Goal: Task Accomplishment & Management: Manage account settings

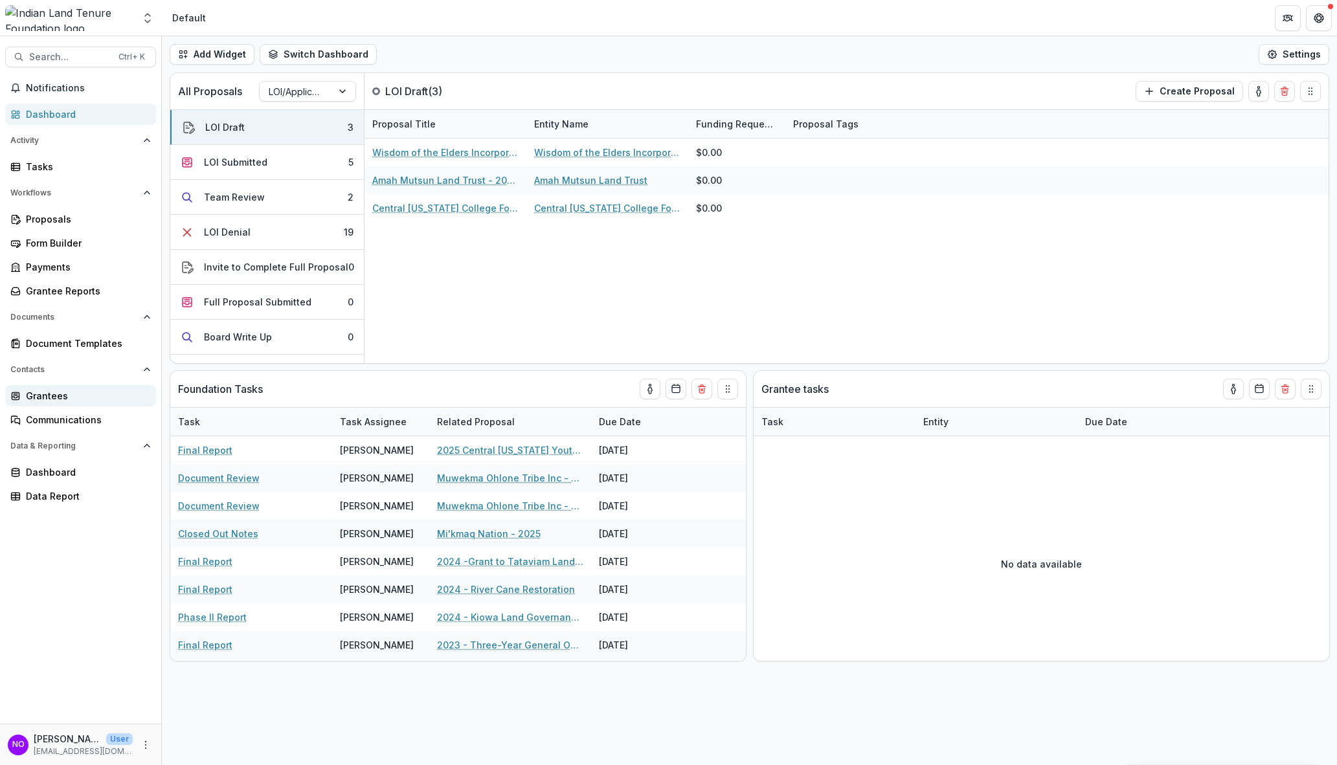
click at [52, 390] on div "Grantees" at bounding box center [86, 396] width 120 height 14
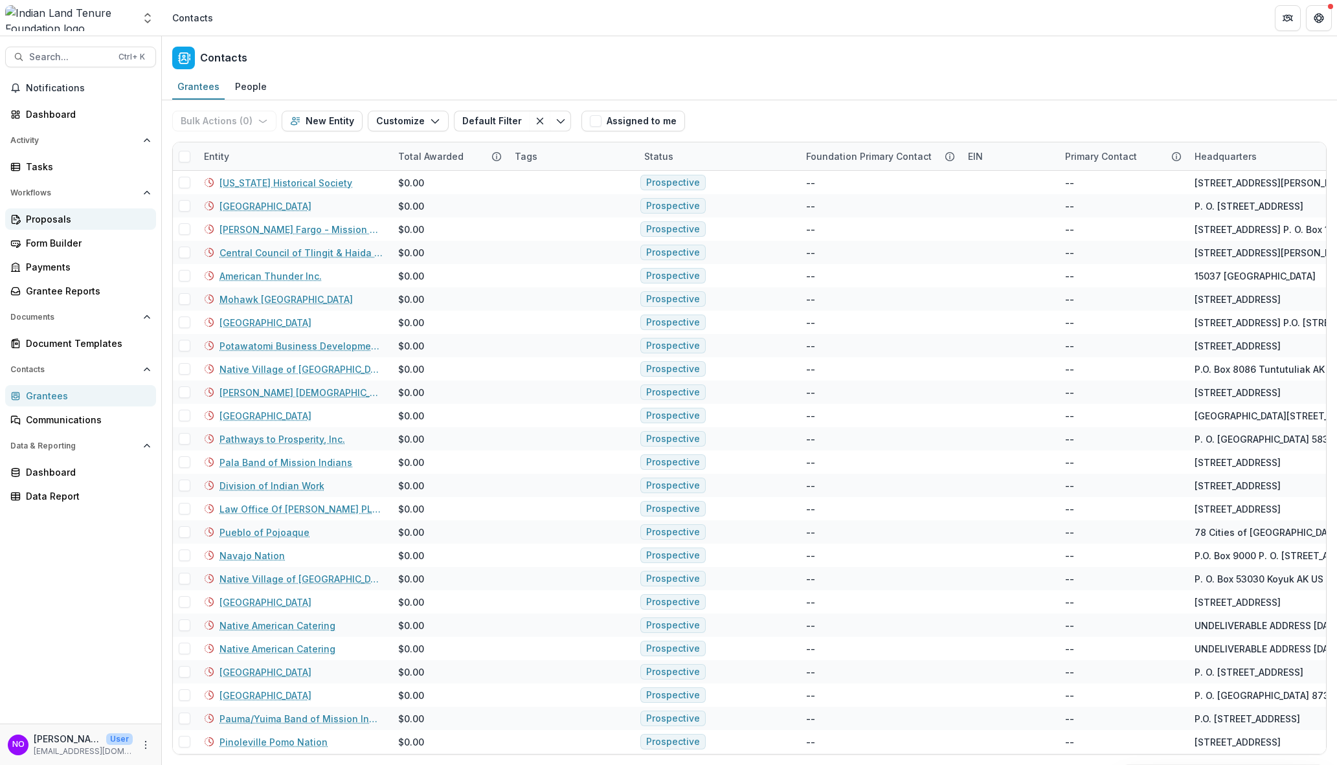
click at [45, 208] on link "Proposals" at bounding box center [80, 218] width 151 height 21
click at [45, 218] on div "Proposals" at bounding box center [86, 219] width 120 height 14
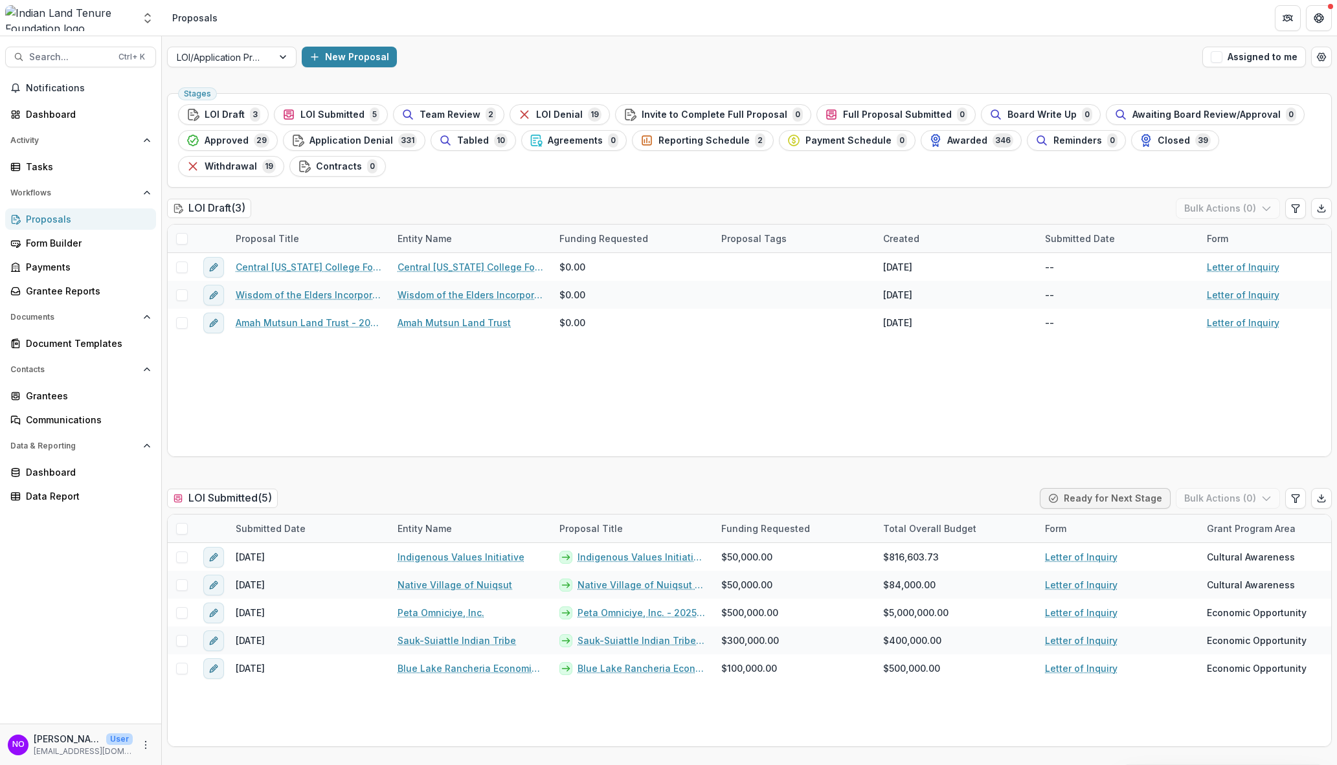
click at [37, 212] on div "Proposals" at bounding box center [86, 219] width 120 height 14
click at [54, 396] on div "Grantees" at bounding box center [86, 396] width 120 height 14
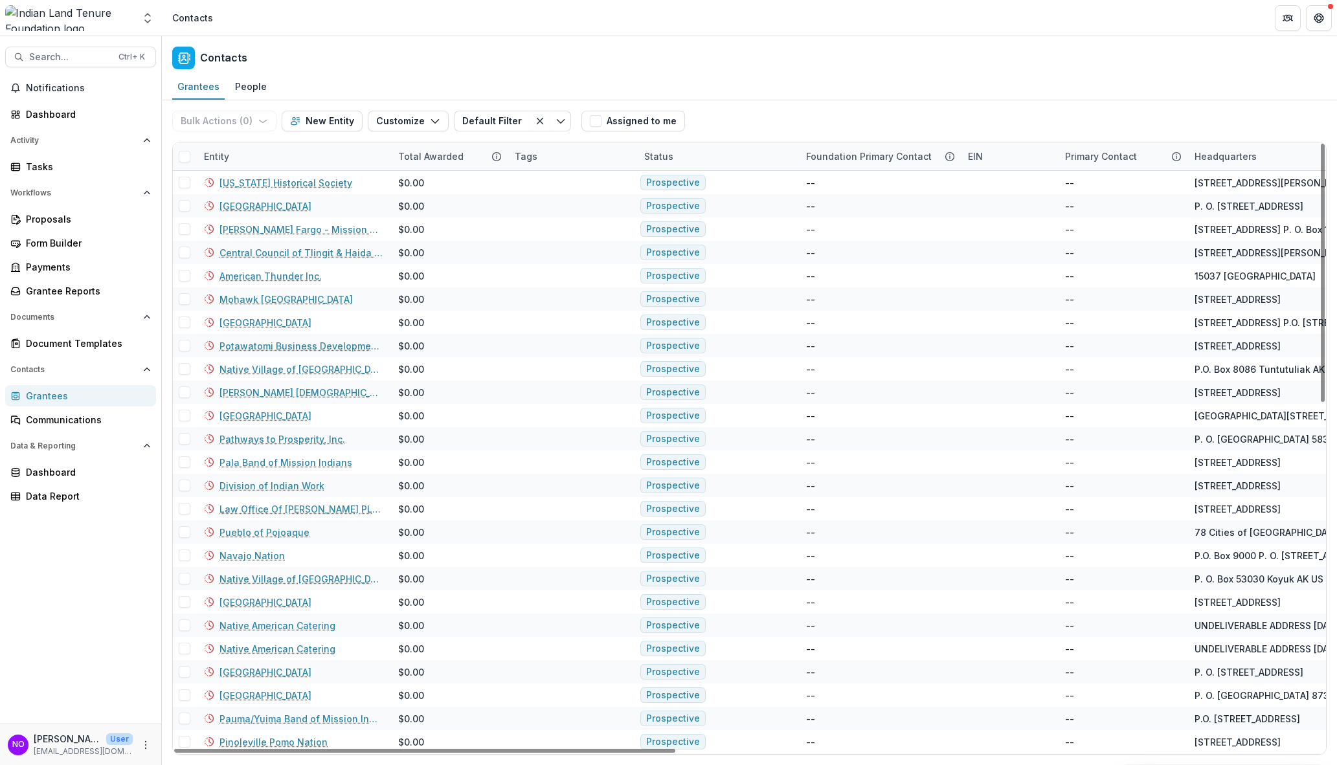
click at [258, 155] on div "Entity" at bounding box center [293, 156] width 194 height 28
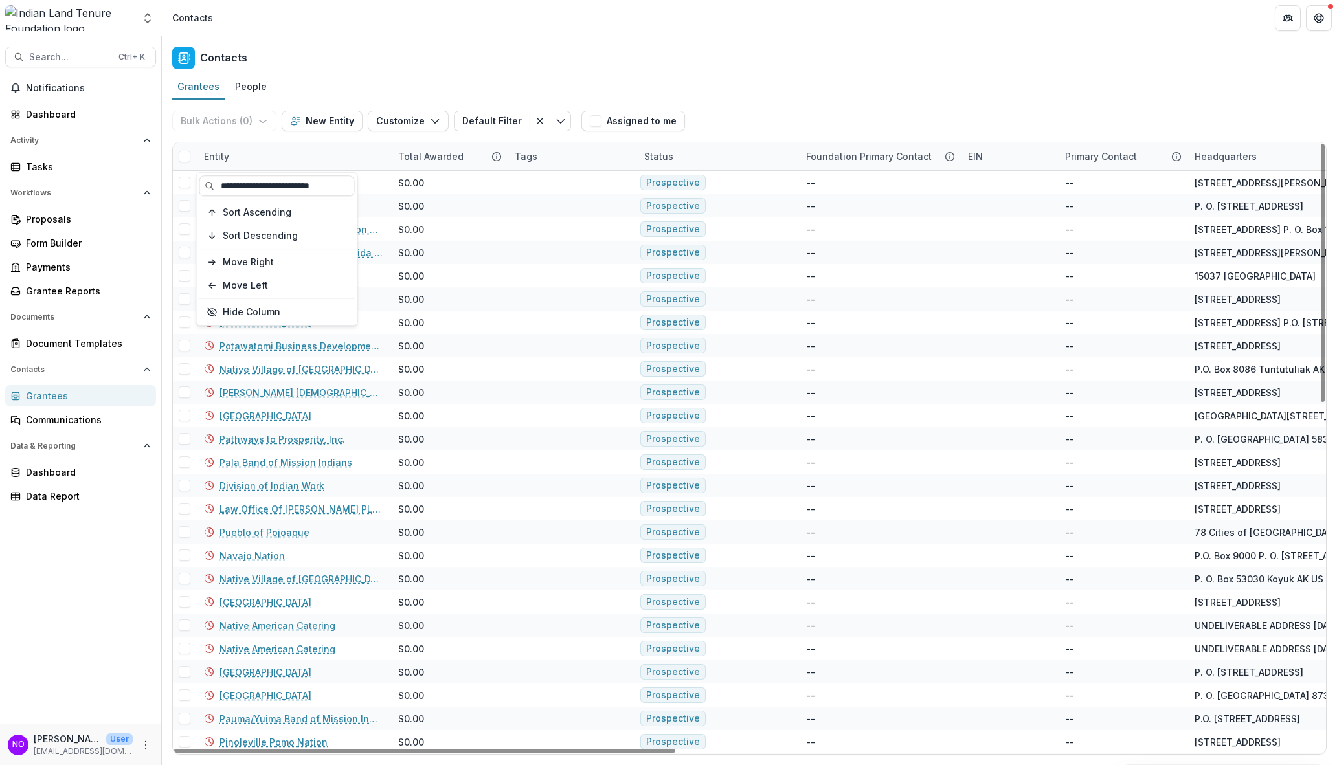
scroll to position [0, 4]
type input "**********"
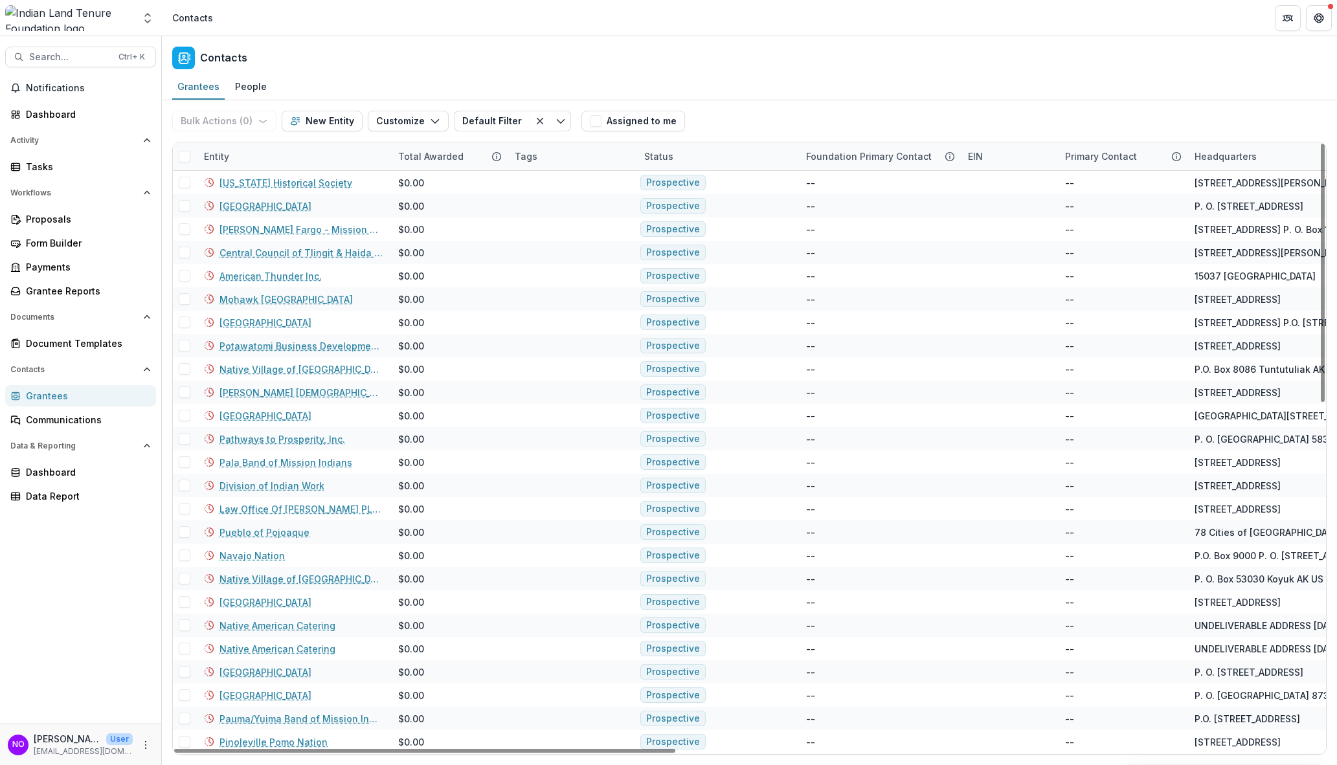
click at [258, 155] on div "Entity" at bounding box center [293, 156] width 194 height 28
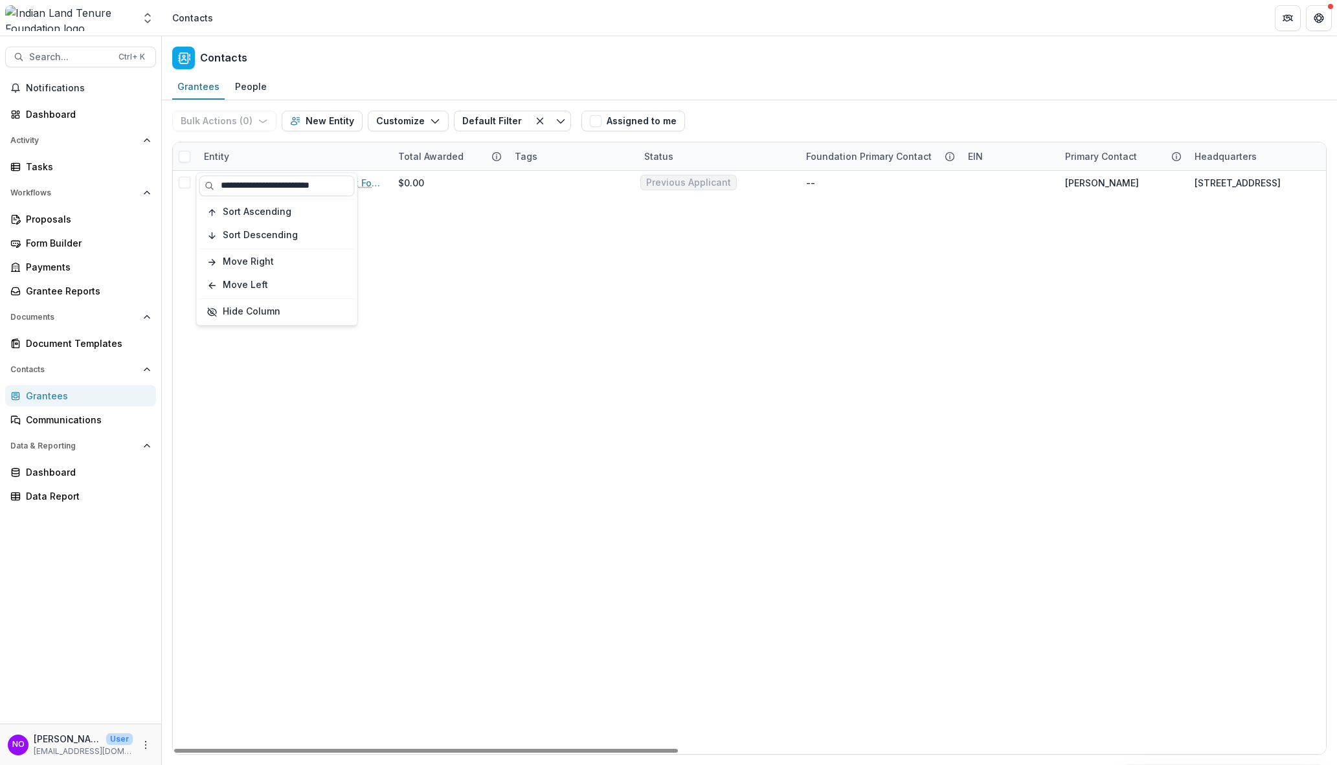
type input "**********"
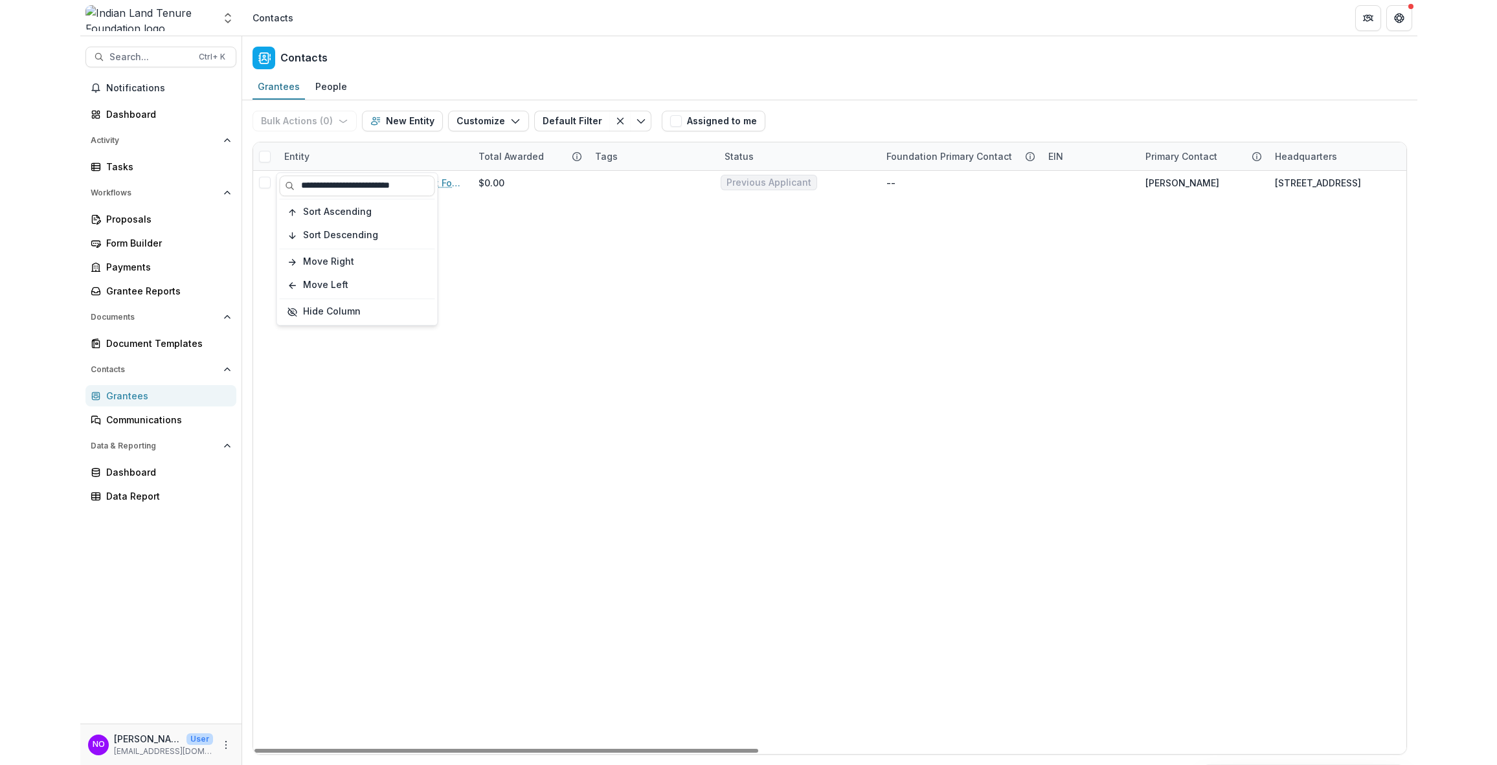
scroll to position [0, 0]
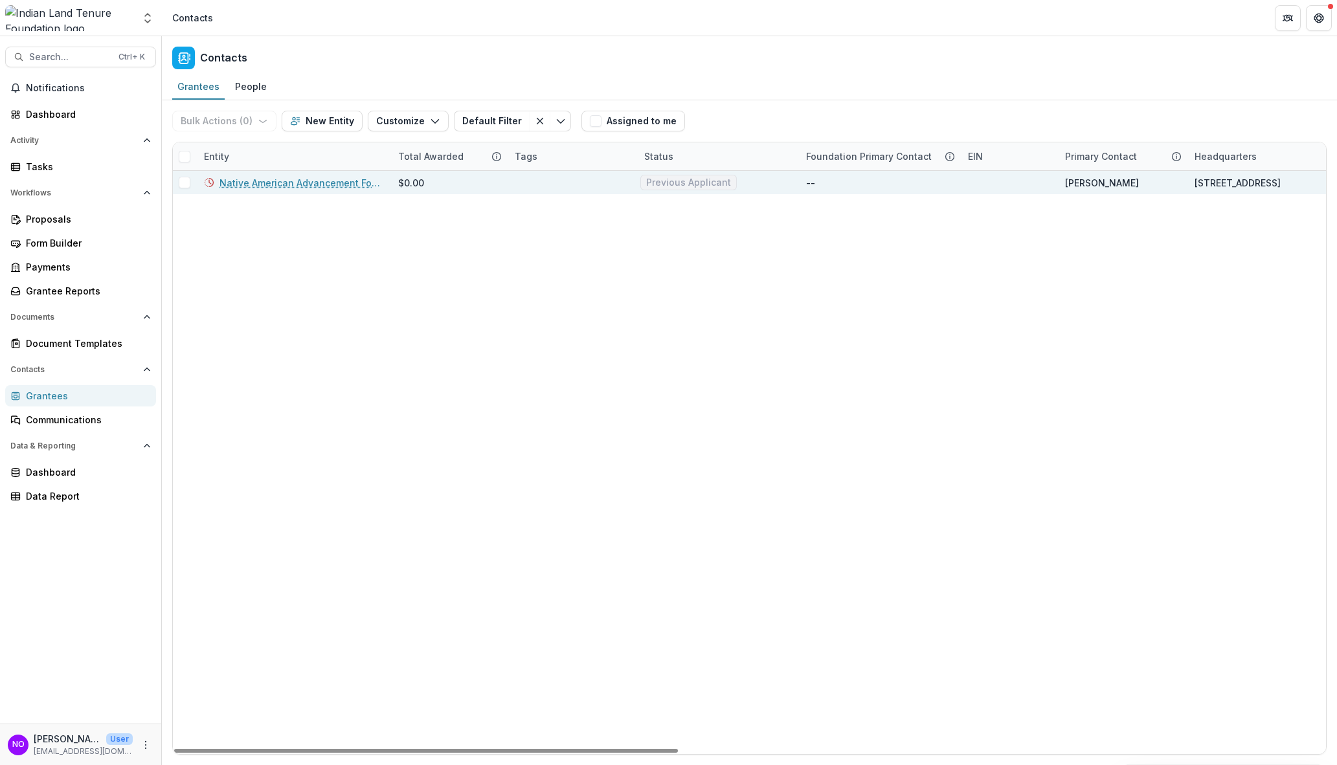
click at [246, 181] on link "Native American Advancement Foundation" at bounding box center [300, 183] width 163 height 14
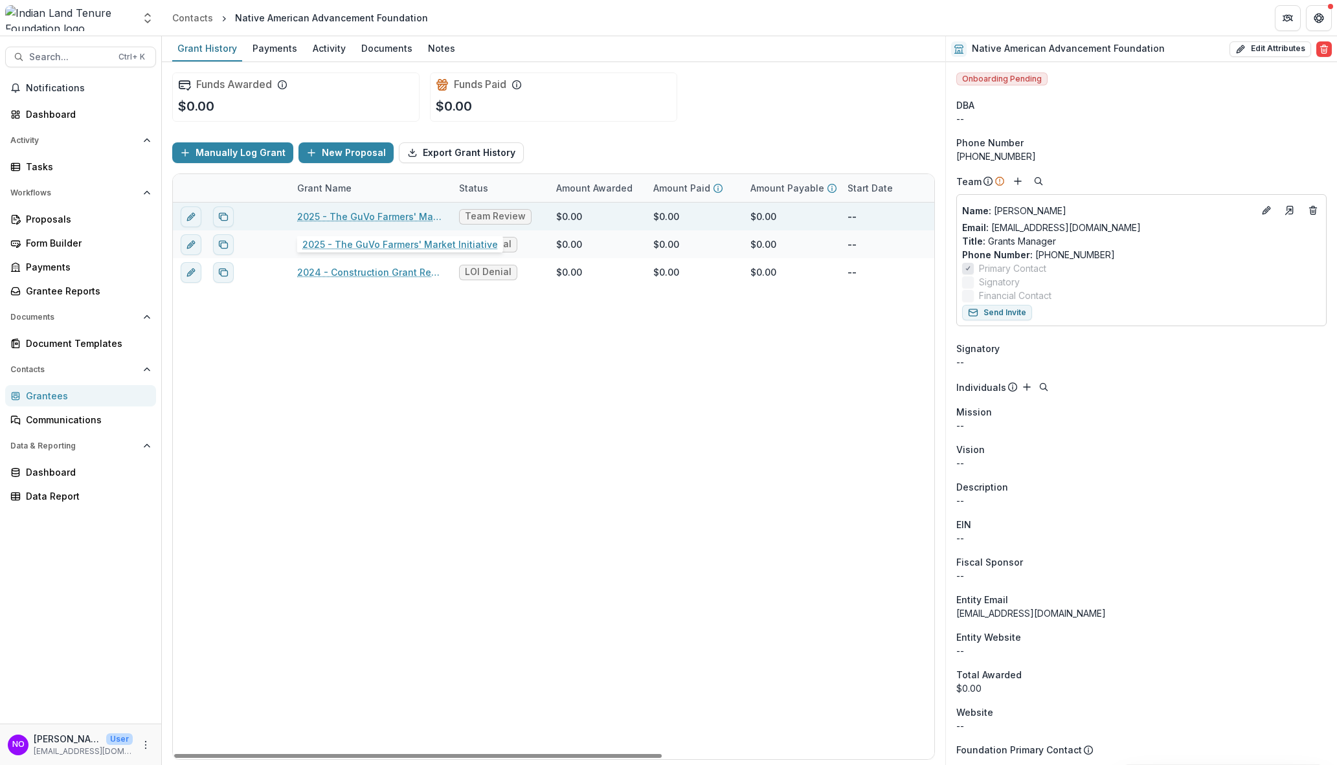
click at [322, 214] on link "2025 - The GuVo Farmers' Market Initiative" at bounding box center [370, 217] width 146 height 14
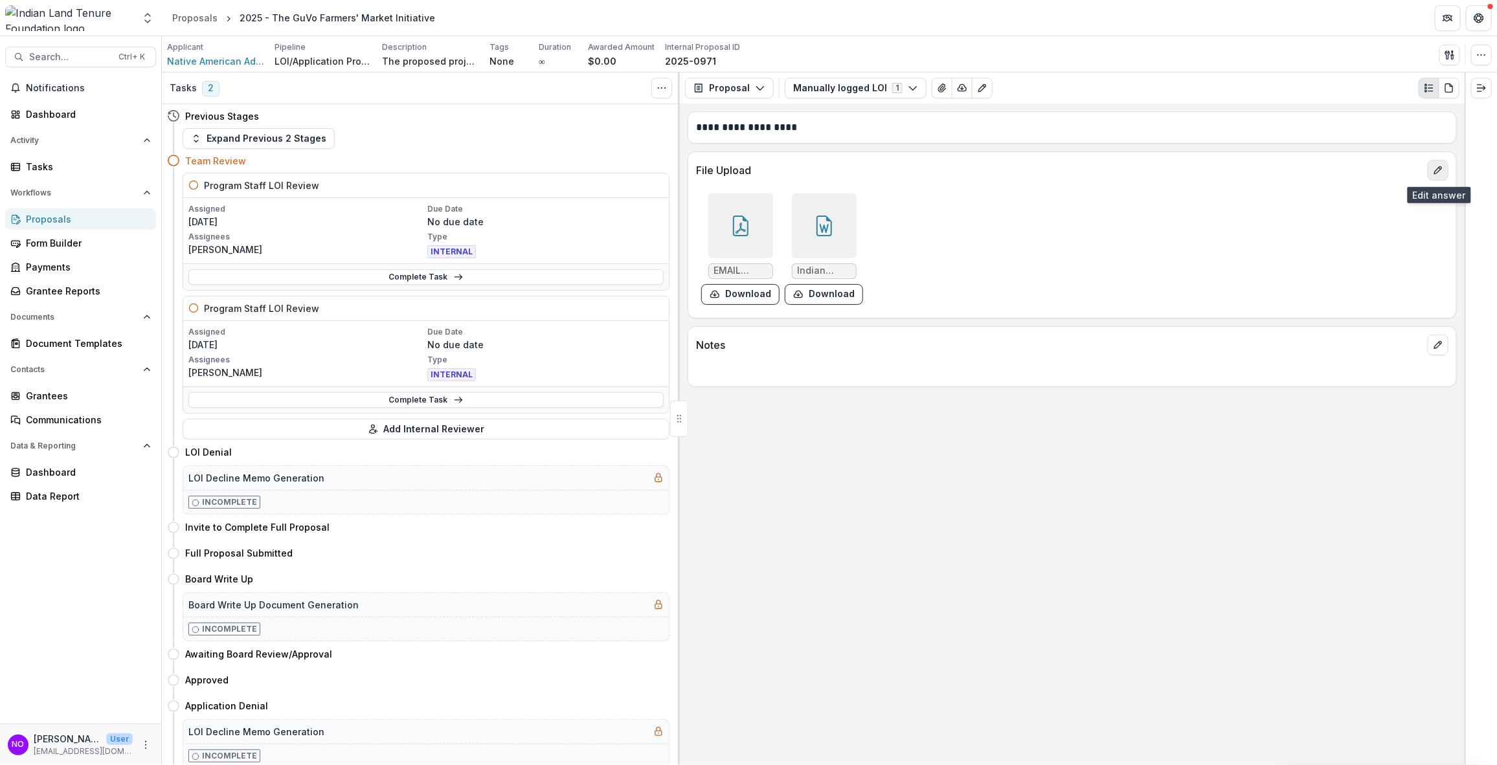
click at [1336, 173] on icon "edit" at bounding box center [1438, 170] width 10 height 10
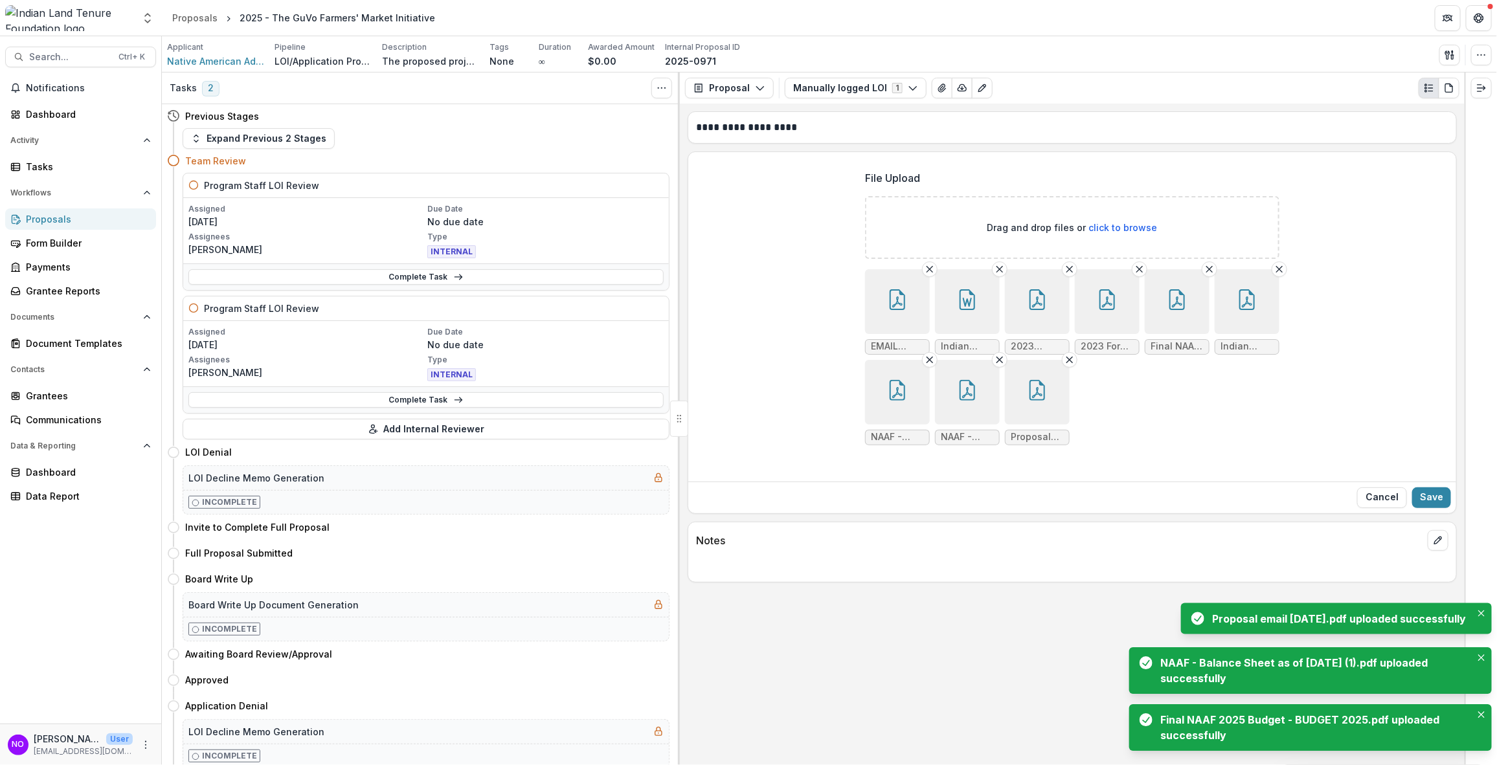
click at [888, 181] on p "File Upload" at bounding box center [892, 178] width 55 height 16
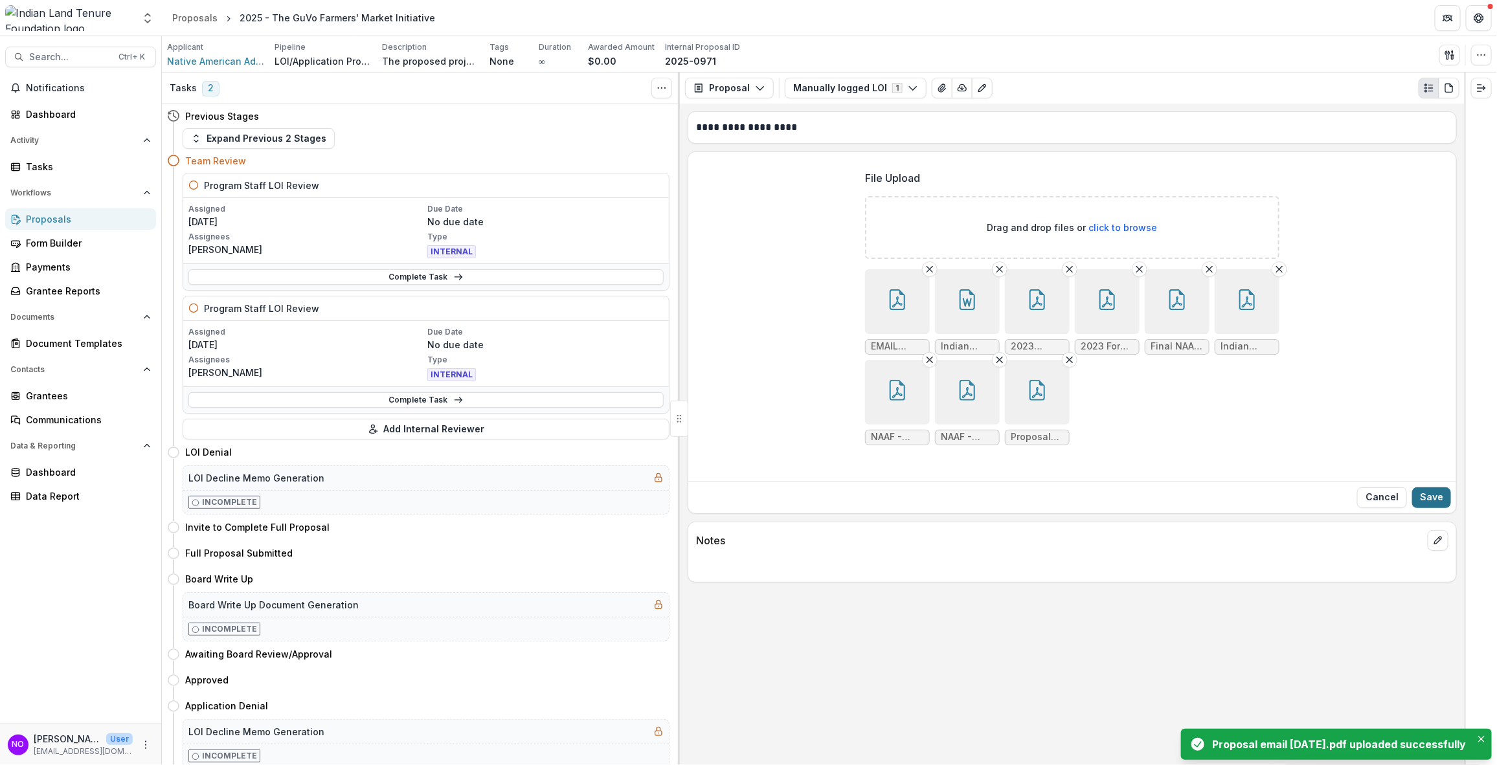
click at [1336, 503] on button "Save" at bounding box center [1431, 497] width 39 height 21
